Goal: Task Accomplishment & Management: Use online tool/utility

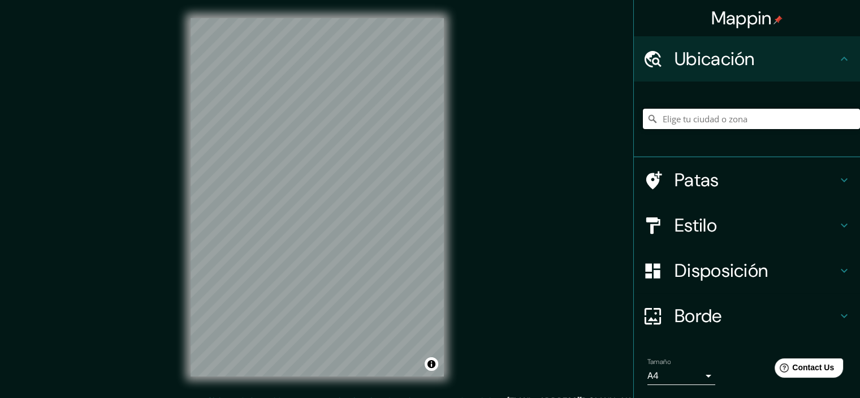
click at [686, 121] on input "Elige tu ciudad o zona" at bounding box center [751, 119] width 217 height 20
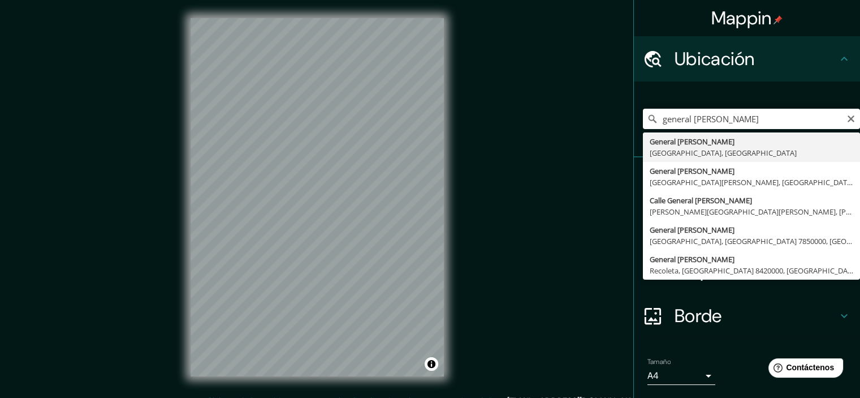
type input "General Roca, [GEOGRAPHIC_DATA], [GEOGRAPHIC_DATA]"
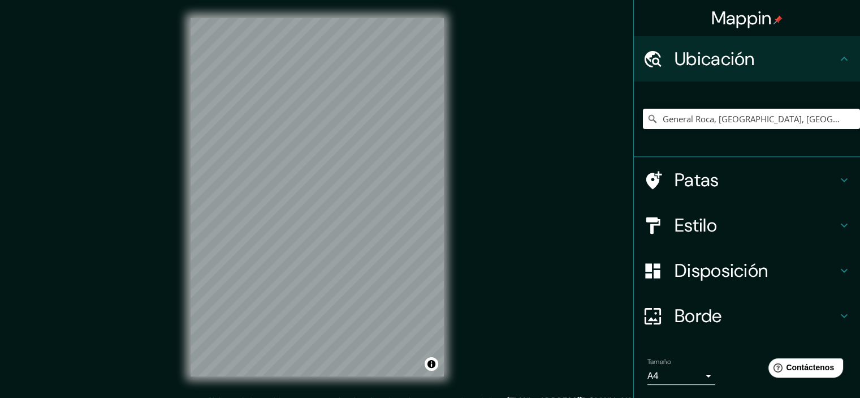
click at [691, 226] on font "Estilo" at bounding box center [696, 225] width 42 height 24
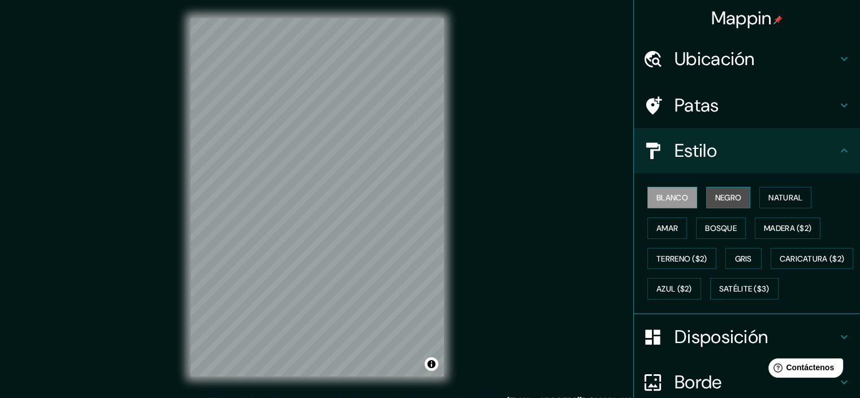
click at [716, 194] on font "Negro" at bounding box center [729, 197] width 27 height 10
click at [671, 197] on font "Blanco" at bounding box center [673, 197] width 32 height 10
click at [707, 193] on button "Negro" at bounding box center [729, 197] width 45 height 21
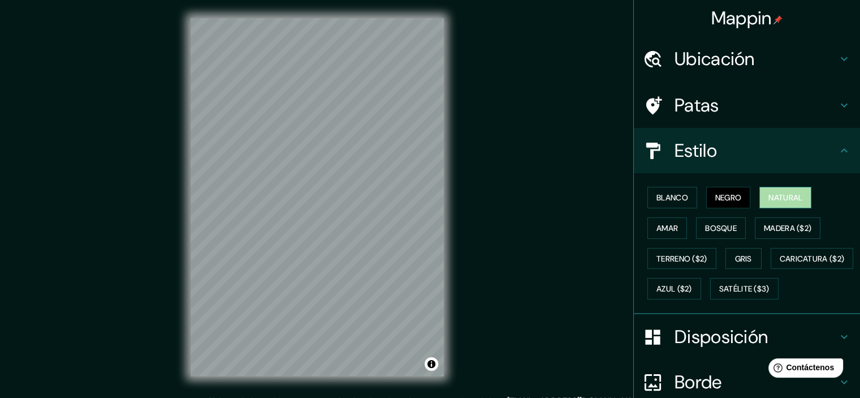
click at [794, 193] on font "Natural" at bounding box center [786, 197] width 34 height 10
click at [717, 199] on font "Negro" at bounding box center [729, 197] width 27 height 10
click at [697, 227] on button "Bosque" at bounding box center [721, 227] width 50 height 21
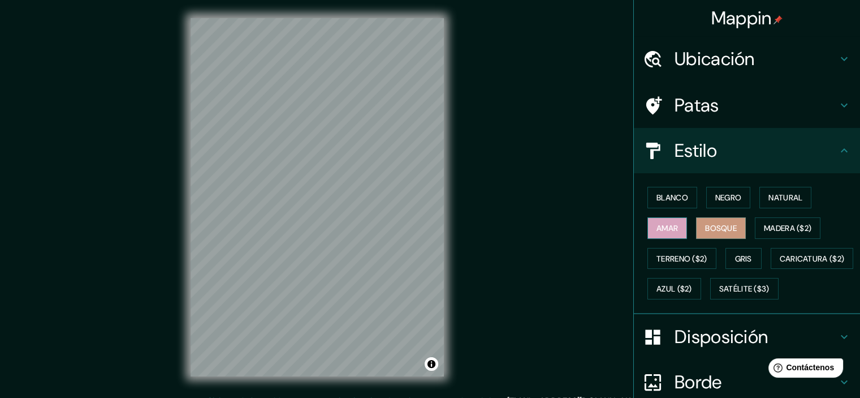
click at [669, 227] on font "Amar" at bounding box center [667, 228] width 21 height 10
click at [715, 221] on font "Bosque" at bounding box center [721, 228] width 32 height 15
click at [717, 196] on font "Negro" at bounding box center [729, 197] width 27 height 10
click at [695, 45] on div "Ubicación" at bounding box center [747, 58] width 226 height 45
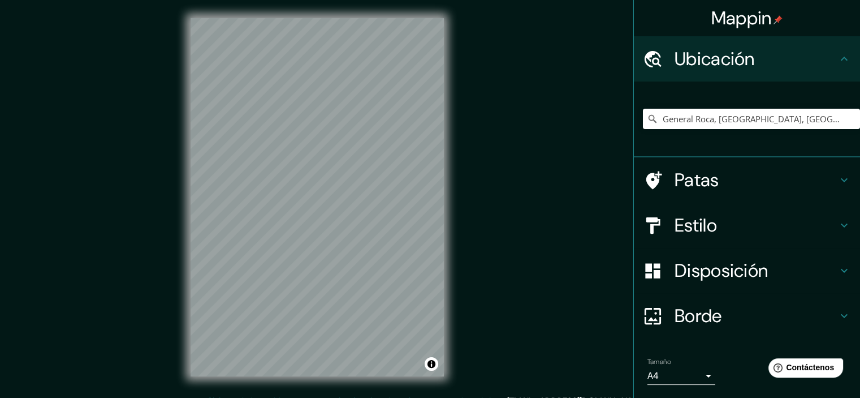
click at [681, 221] on font "Estilo" at bounding box center [696, 225] width 42 height 24
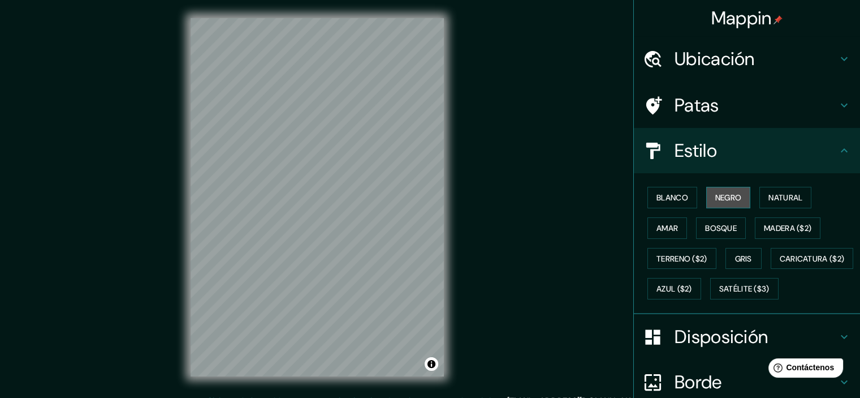
click at [707, 196] on button "Negro" at bounding box center [729, 197] width 45 height 21
click at [681, 197] on font "Blanco" at bounding box center [673, 197] width 32 height 10
click at [716, 199] on font "Negro" at bounding box center [729, 197] width 27 height 10
click at [784, 201] on font "Natural" at bounding box center [786, 197] width 34 height 10
click at [700, 48] on font "Ubicación" at bounding box center [715, 59] width 80 height 24
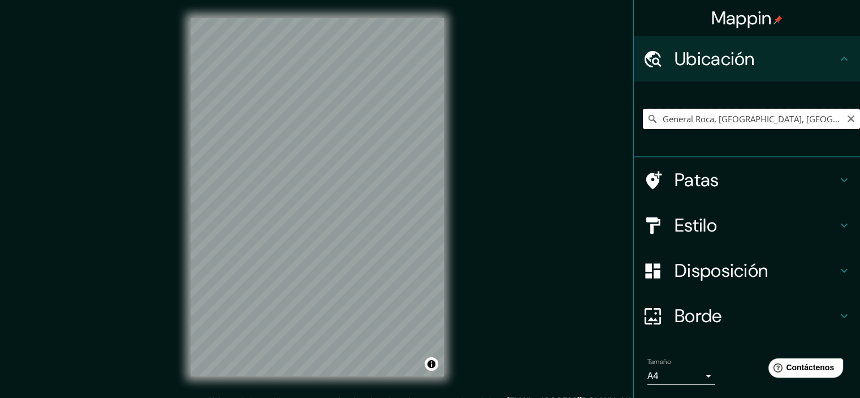
click at [712, 118] on input "General Roca, [GEOGRAPHIC_DATA], [GEOGRAPHIC_DATA]" at bounding box center [751, 119] width 217 height 20
click at [823, 119] on input "General Roca, [GEOGRAPHIC_DATA], [GEOGRAPHIC_DATA]" at bounding box center [751, 119] width 217 height 20
click at [704, 178] on font "Patas" at bounding box center [697, 180] width 45 height 24
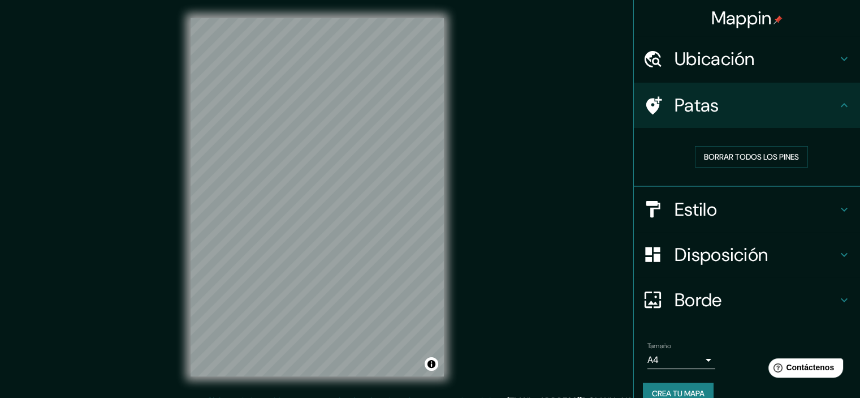
click at [278, 179] on div "Mappin Ubicación General Roca, [GEOGRAPHIC_DATA], [GEOGRAPHIC_DATA] Patas Borra…" at bounding box center [430, 206] width 860 height 412
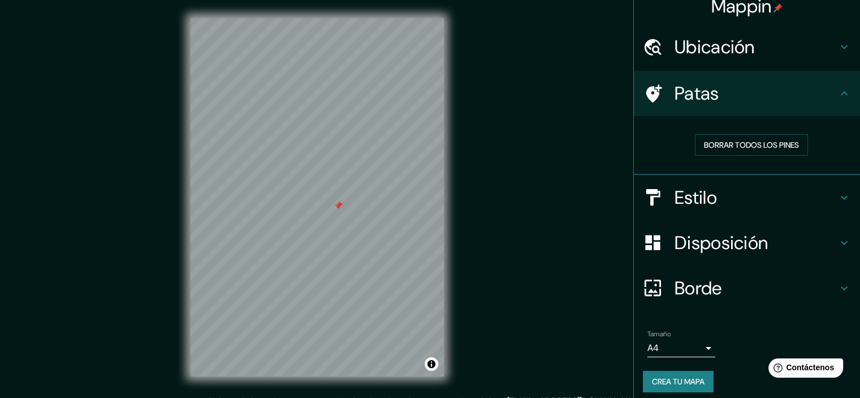
scroll to position [18, 0]
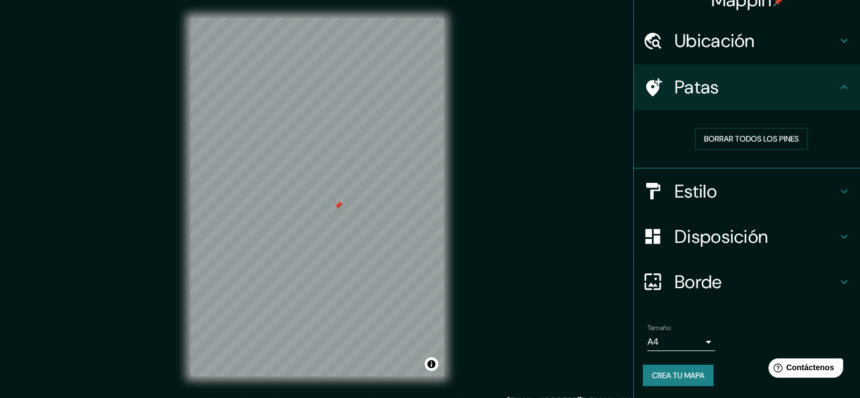
click at [683, 72] on div "Patas" at bounding box center [747, 86] width 226 height 45
click at [808, 88] on h4 "Patas" at bounding box center [756, 87] width 163 height 23
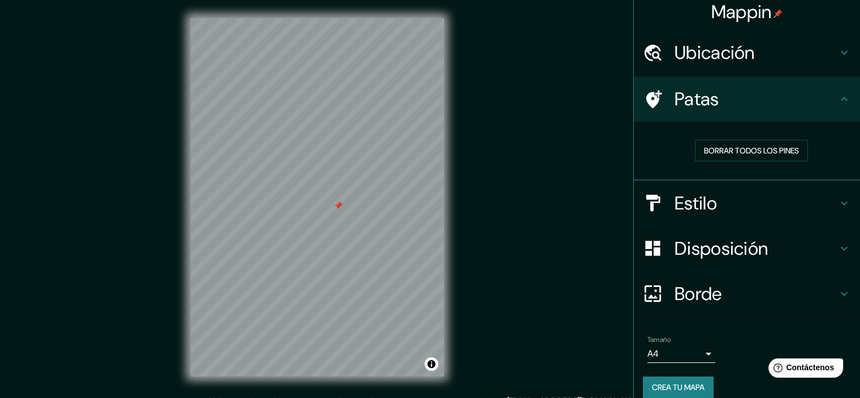
scroll to position [0, 0]
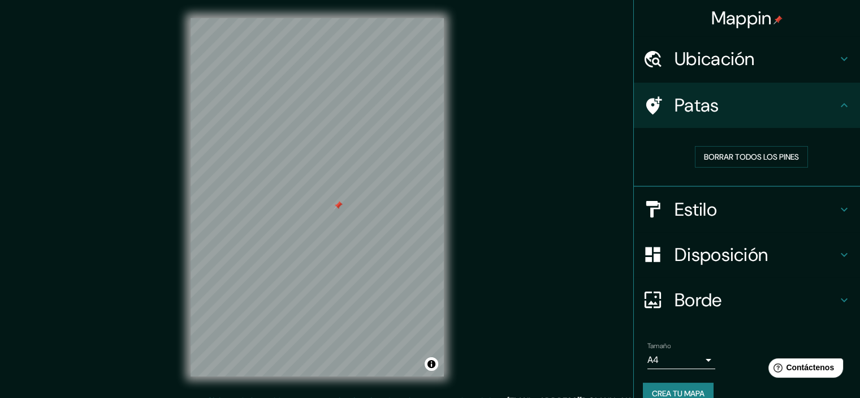
click at [720, 63] on font "Ubicación" at bounding box center [715, 59] width 80 height 24
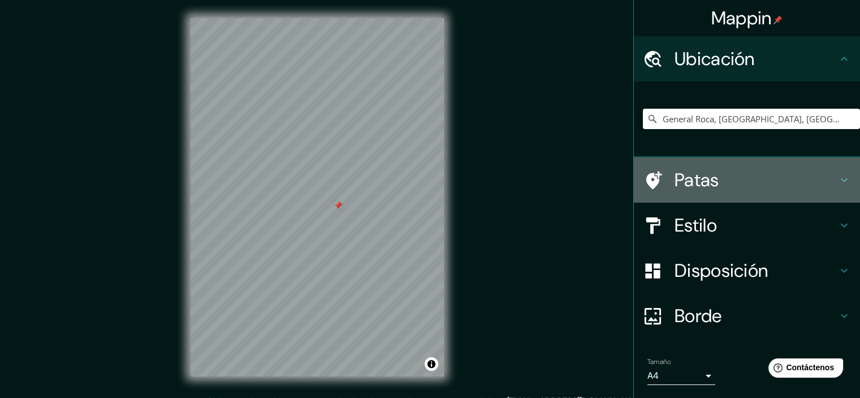
click at [675, 187] on font "Patas" at bounding box center [697, 180] width 45 height 24
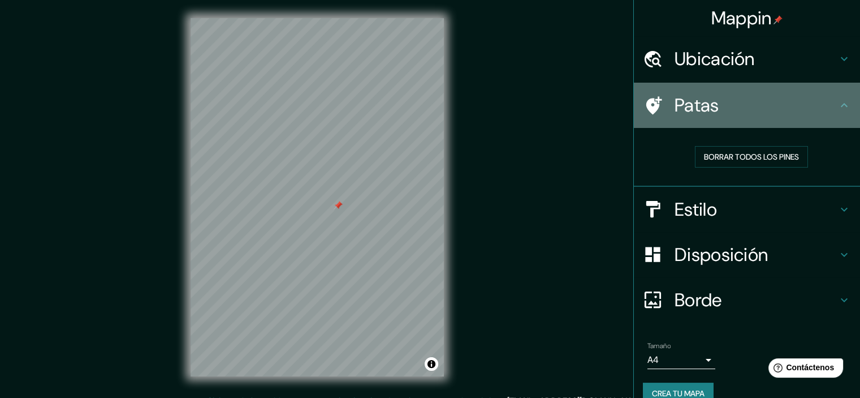
click at [838, 104] on icon at bounding box center [845, 105] width 14 height 14
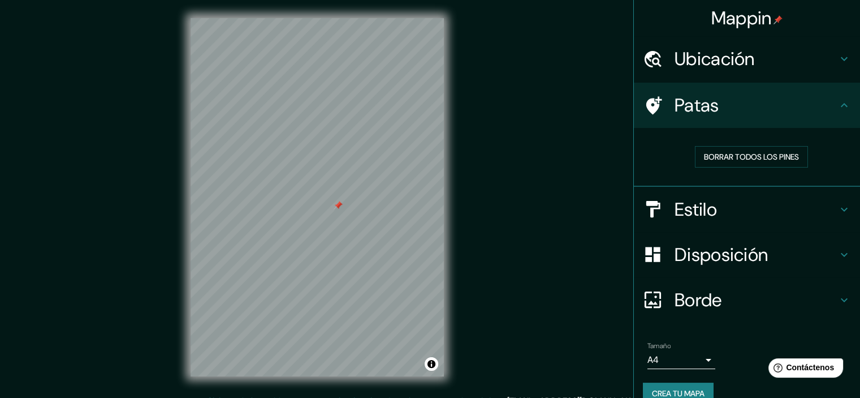
click at [838, 102] on icon at bounding box center [845, 105] width 14 height 14
click at [760, 149] on font "Borrar todos los pines" at bounding box center [751, 156] width 95 height 15
click at [728, 152] on font "Borrar todos los pines" at bounding box center [751, 157] width 95 height 10
click at [661, 124] on div "Patas" at bounding box center [747, 105] width 226 height 45
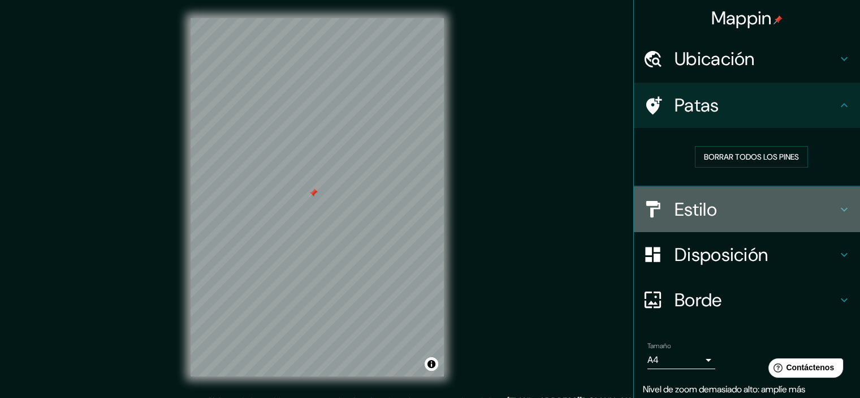
click at [705, 200] on font "Estilo" at bounding box center [696, 209] width 42 height 24
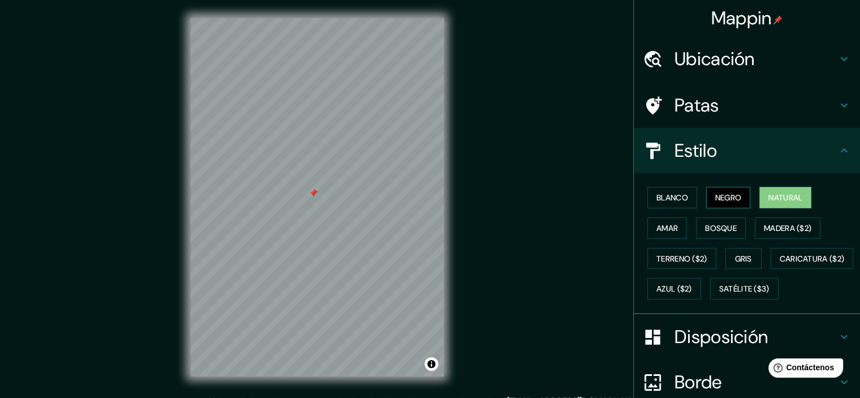
click at [716, 192] on font "Negro" at bounding box center [729, 197] width 27 height 10
click at [715, 221] on font "Bosque" at bounding box center [721, 228] width 32 height 15
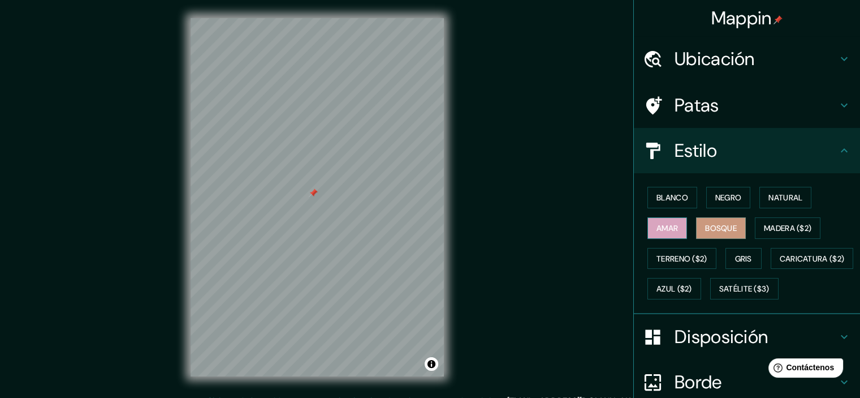
click at [670, 225] on font "Amar" at bounding box center [667, 228] width 21 height 10
click at [665, 255] on font "Terreno ($2)" at bounding box center [682, 258] width 51 height 10
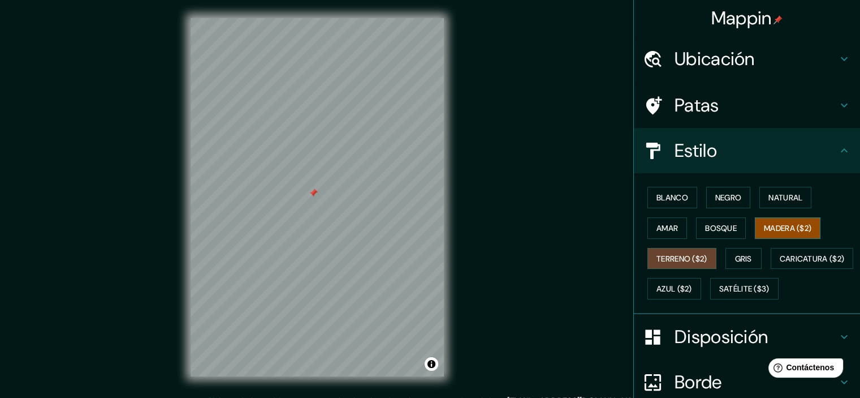
click at [781, 223] on font "Madera ($2)" at bounding box center [788, 228] width 48 height 10
click at [776, 197] on font "Natural" at bounding box center [786, 197] width 34 height 10
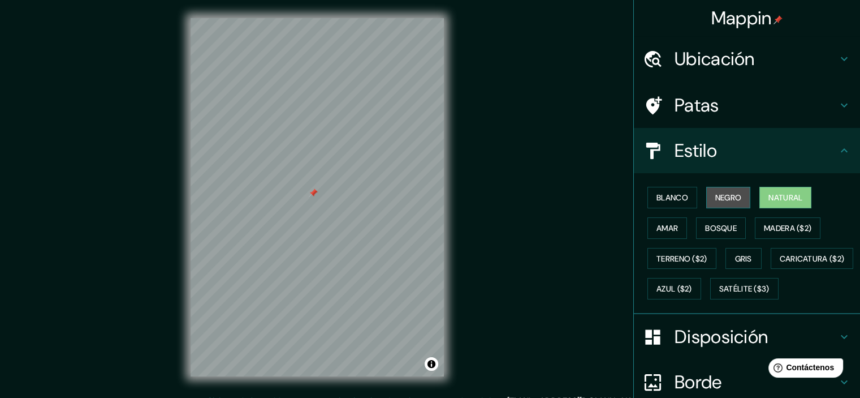
click at [716, 201] on font "Negro" at bounding box center [729, 197] width 27 height 10
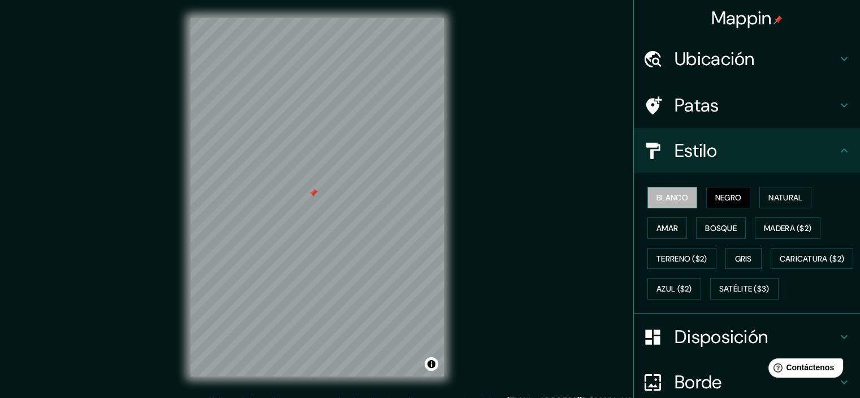
click at [657, 196] on font "Blanco" at bounding box center [673, 197] width 32 height 10
click at [720, 194] on font "Negro" at bounding box center [729, 197] width 27 height 10
click at [671, 205] on button "Blanco" at bounding box center [673, 197] width 50 height 21
click at [705, 223] on font "Bosque" at bounding box center [721, 228] width 32 height 10
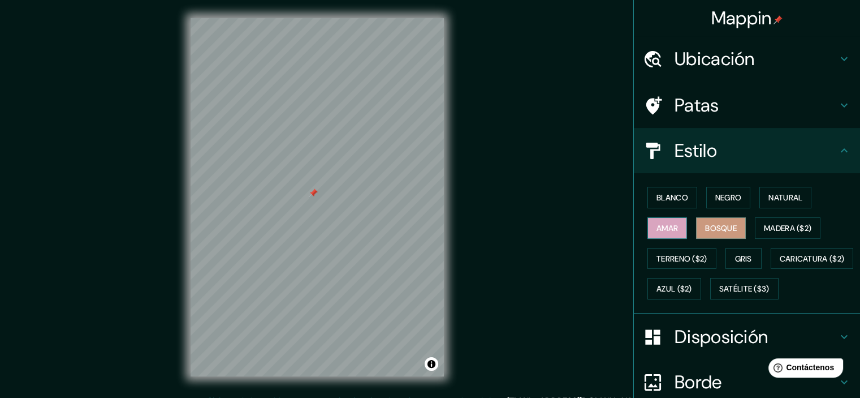
click at [657, 230] on font "Amar" at bounding box center [667, 228] width 21 height 10
click at [726, 196] on font "Negro" at bounding box center [729, 197] width 27 height 10
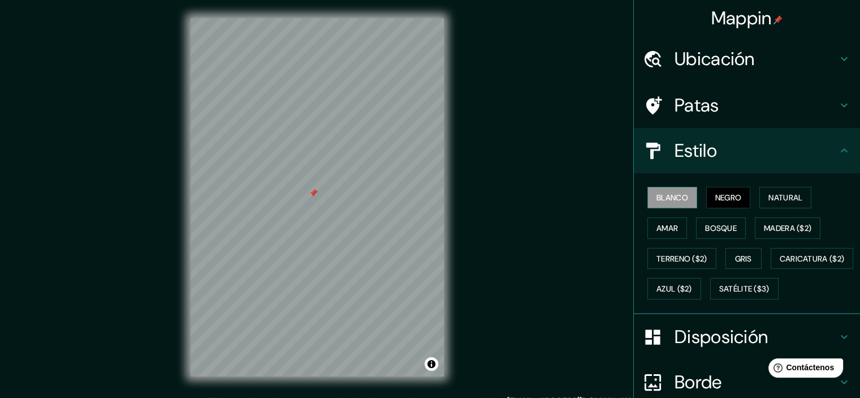
click at [670, 192] on font "Blanco" at bounding box center [673, 197] width 32 height 10
click at [669, 221] on font "Amar" at bounding box center [667, 228] width 21 height 15
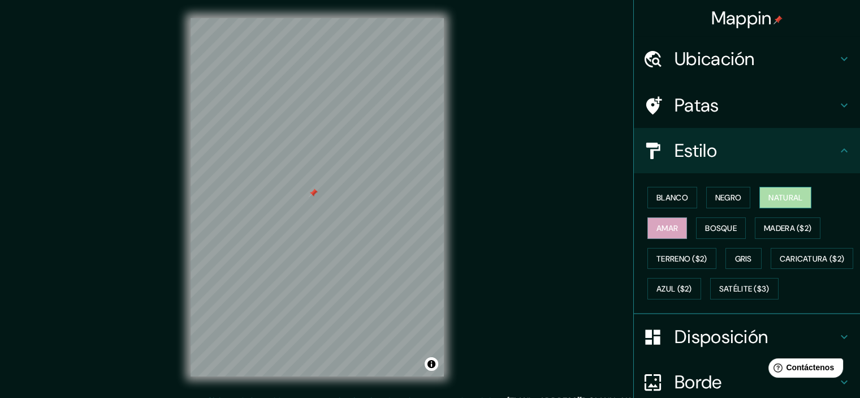
click at [775, 195] on font "Natural" at bounding box center [786, 197] width 34 height 10
